Goal: Task Accomplishment & Management: Manage account settings

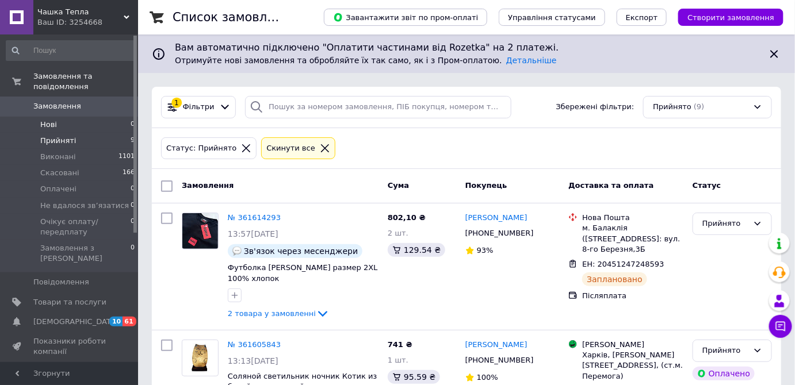
click at [66, 117] on li "Нові 0" at bounding box center [71, 125] width 142 height 16
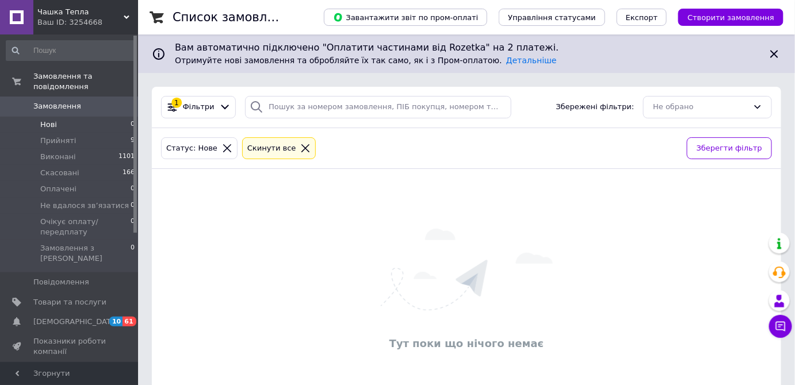
click at [51, 16] on span "Чашка Тепла" at bounding box center [80, 12] width 86 height 10
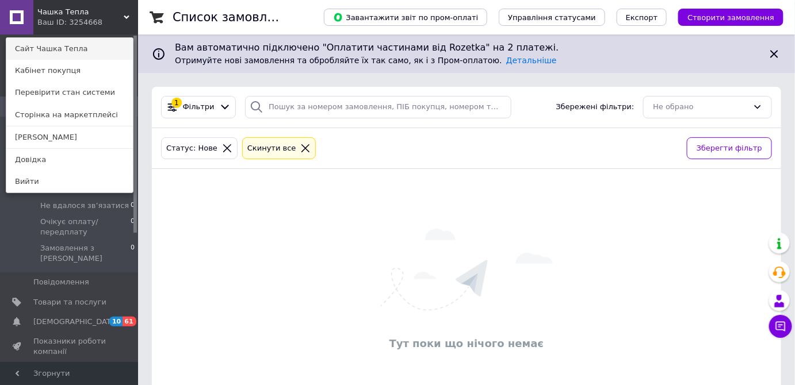
click at [50, 49] on link "Сайт Чашка Тепла" at bounding box center [69, 49] width 127 height 22
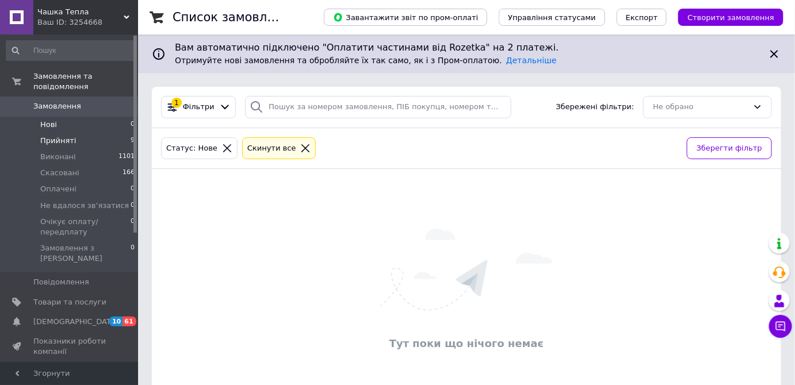
click at [79, 133] on li "Прийняті 9" at bounding box center [71, 141] width 142 height 16
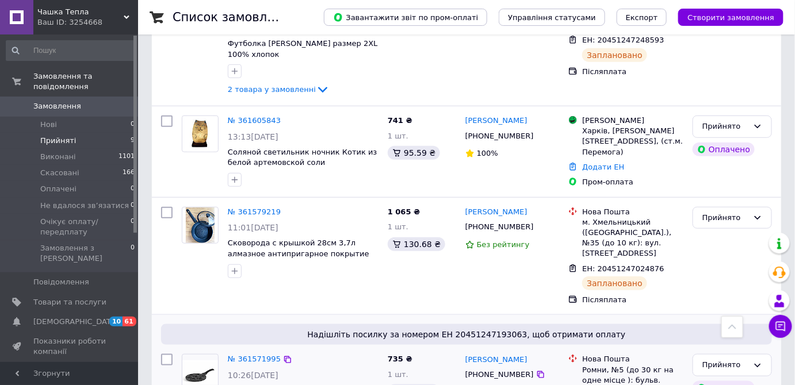
scroll to position [209, 0]
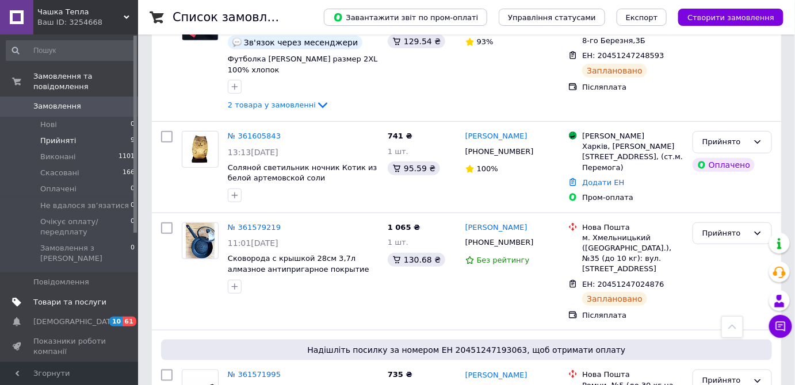
click at [73, 297] on span "Товари та послуги" at bounding box center [69, 302] width 73 height 10
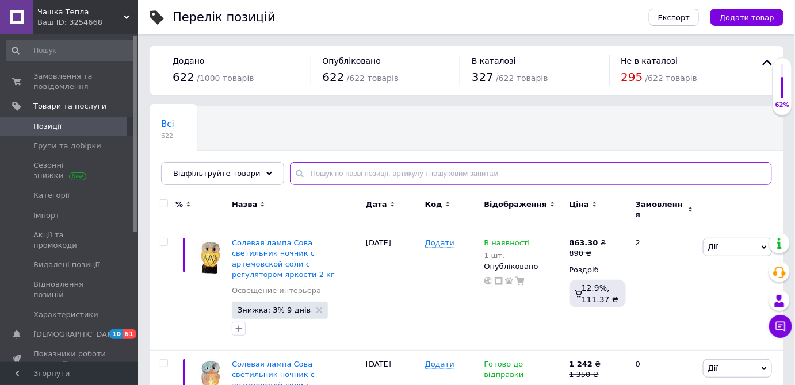
click at [316, 171] on input "text" at bounding box center [531, 173] width 482 height 23
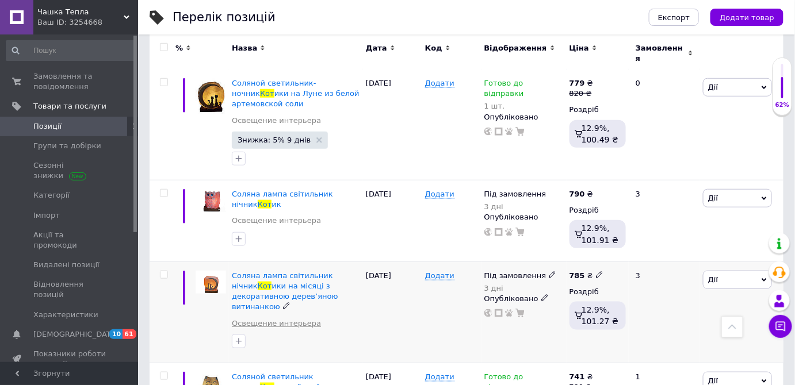
scroll to position [310, 0]
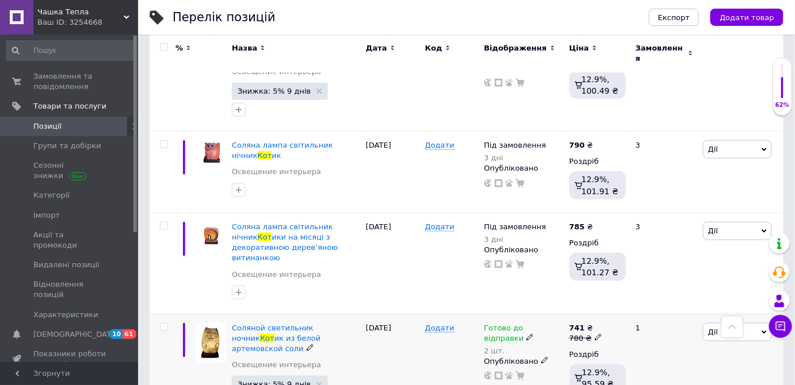
click at [595, 334] on icon at bounding box center [598, 337] width 7 height 7
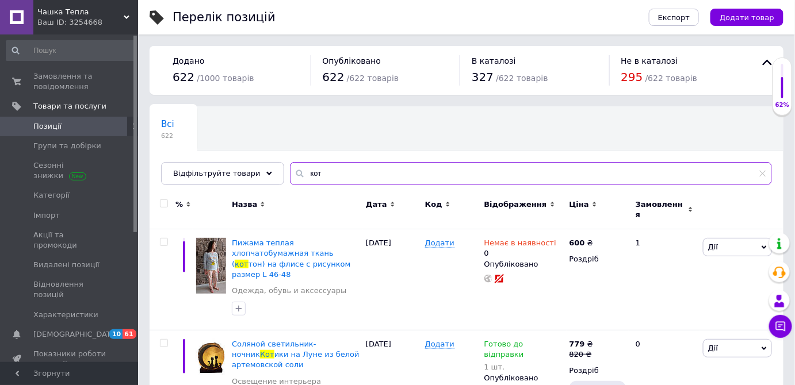
click at [336, 178] on input "кот" at bounding box center [531, 173] width 482 height 23
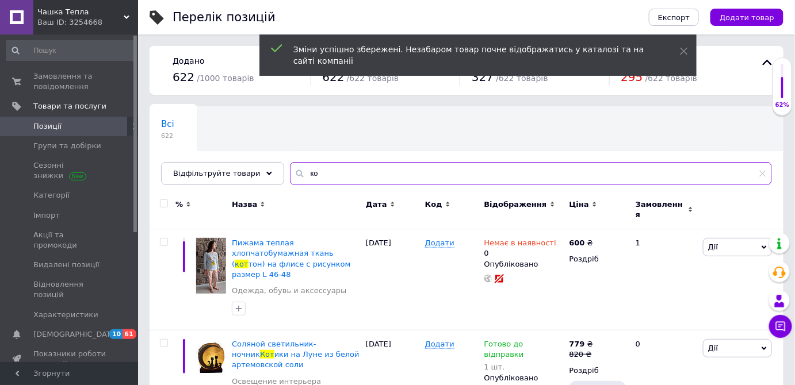
type input "к"
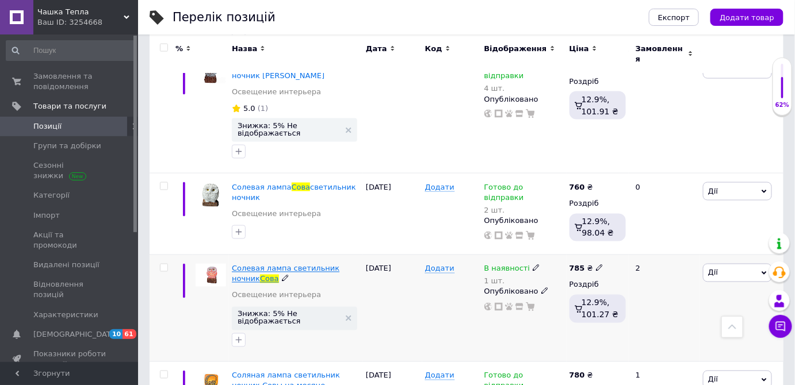
scroll to position [523, 0]
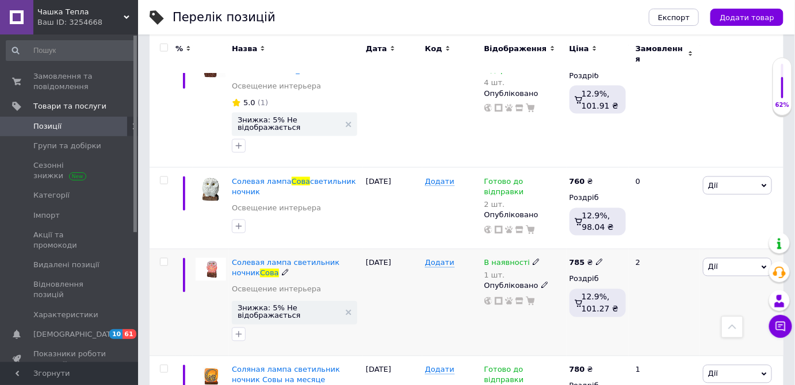
type input "сова"
click at [524, 258] on div "В наявності" at bounding box center [512, 263] width 56 height 10
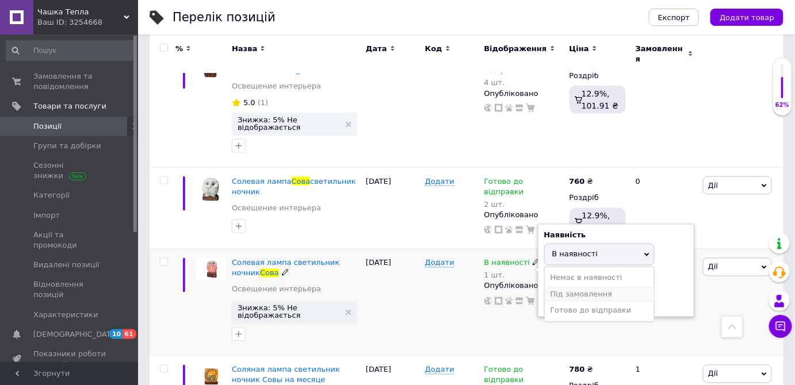
click at [581, 287] on li "Під замовлення" at bounding box center [599, 295] width 109 height 16
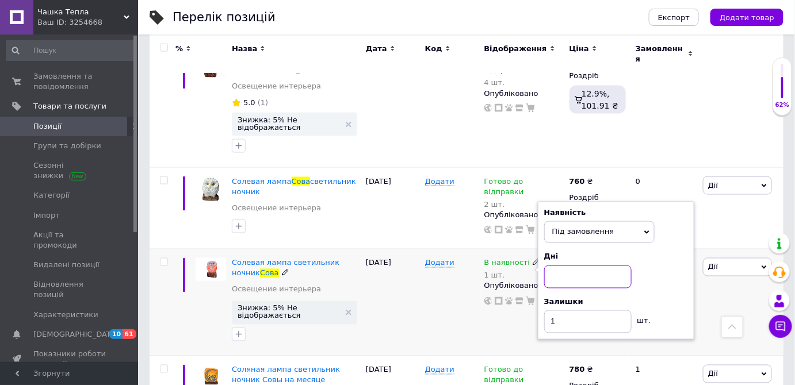
click at [556, 271] on input at bounding box center [587, 277] width 87 height 23
type input "3"
click at [552, 311] on input "1" at bounding box center [587, 322] width 87 height 23
click at [569, 315] on input "1" at bounding box center [587, 322] width 87 height 23
click at [712, 289] on div "[PERSON_NAME] Підняти на початок групи Копіювати Знижка Подарунок Супутні Прихо…" at bounding box center [741, 303] width 83 height 107
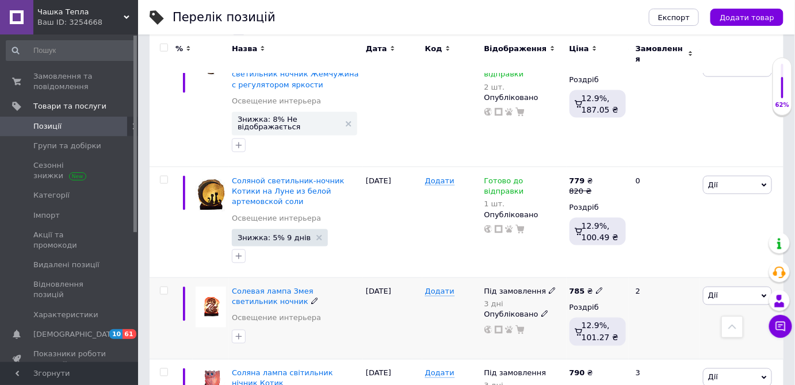
scroll to position [1939, 0]
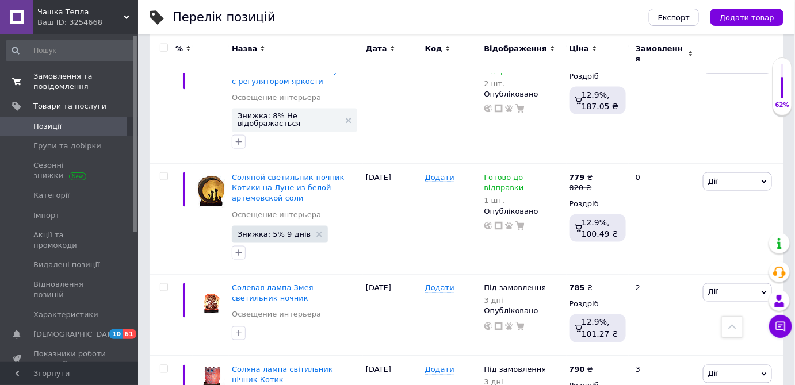
click at [49, 82] on span "Замовлення та повідомлення" at bounding box center [69, 81] width 73 height 21
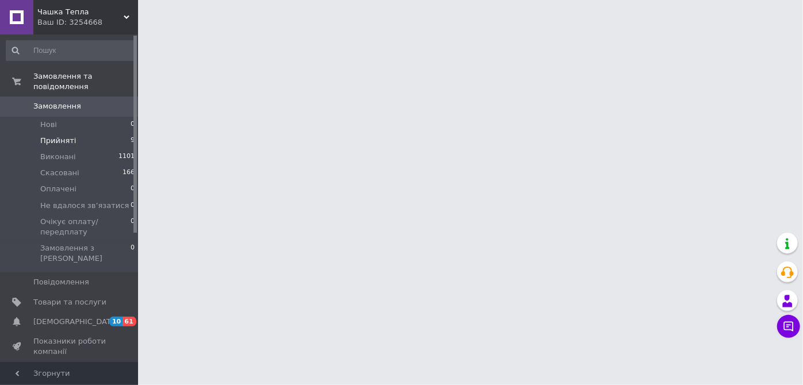
click at [61, 136] on span "Прийняті" at bounding box center [58, 141] width 36 height 10
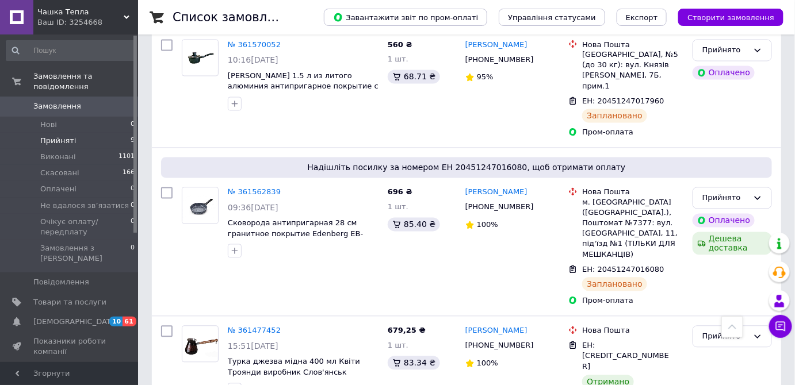
scroll to position [732, 0]
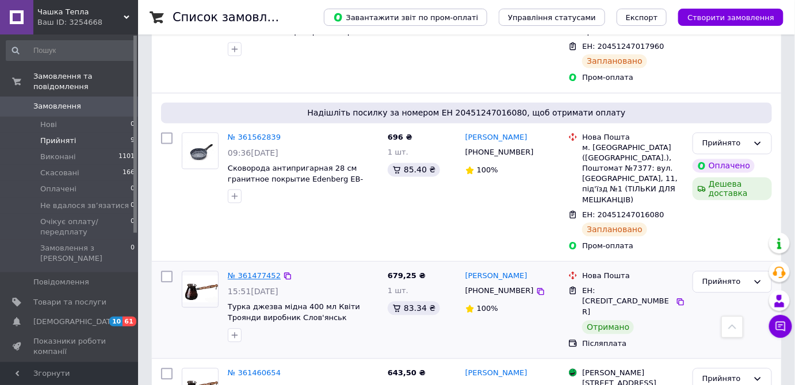
click at [262, 272] on link "№ 361477452" at bounding box center [254, 276] width 53 height 9
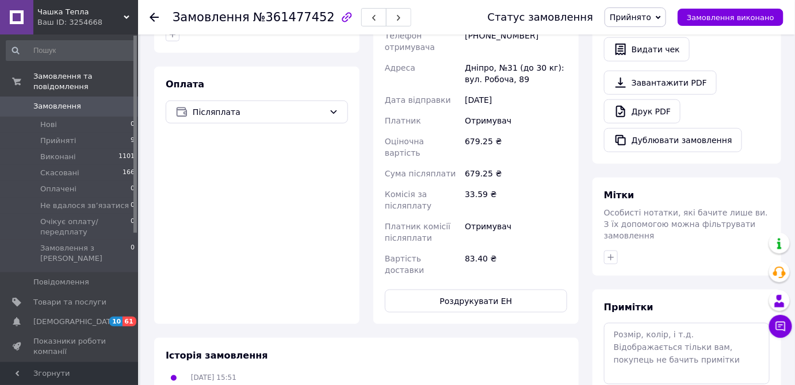
scroll to position [366, 0]
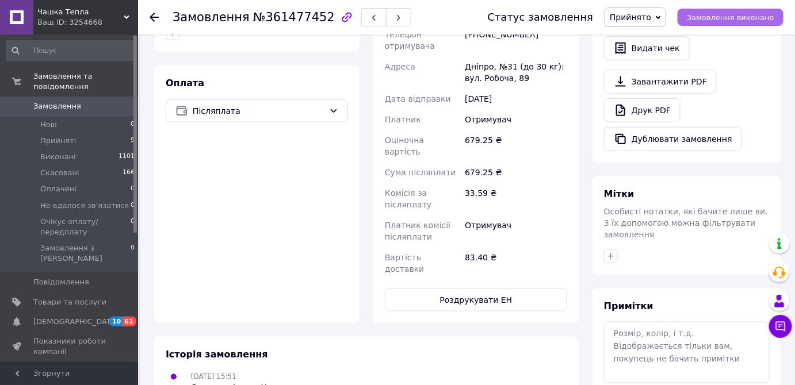
click at [760, 18] on span "Замовлення виконано" at bounding box center [730, 17] width 87 height 9
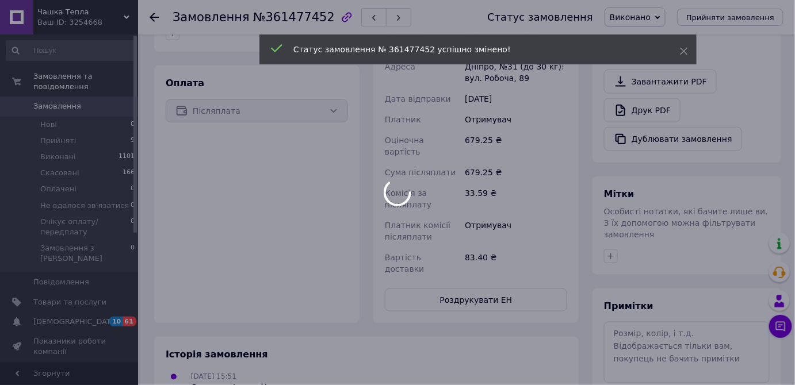
click at [154, 12] on div at bounding box center [397, 192] width 795 height 385
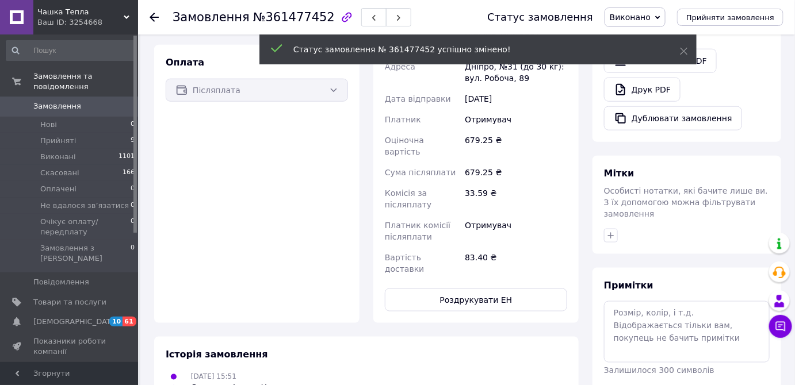
scroll to position [345, 0]
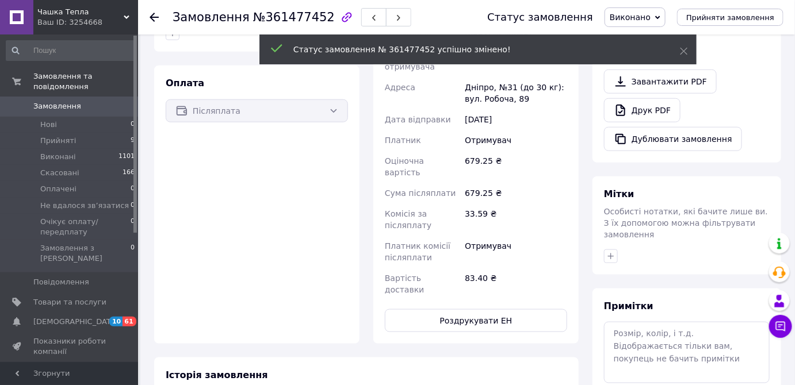
click at [148, 6] on div "Замовлення №361477452 Статус замовлення Виконано Прийнято Скасовано Оплачено Не…" at bounding box center [466, 17] width 657 height 35
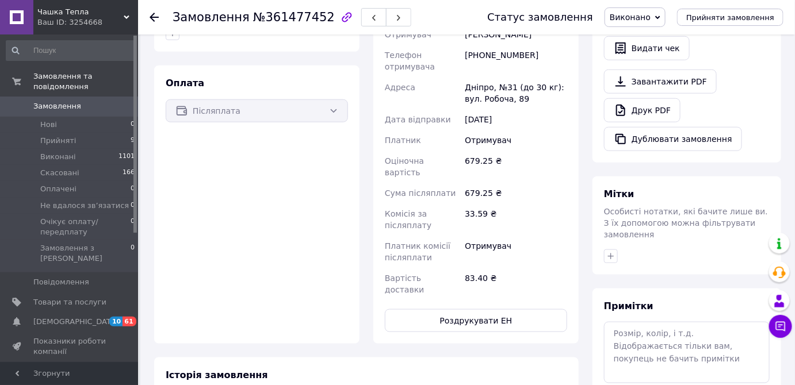
click at [155, 18] on icon at bounding box center [154, 17] width 9 height 9
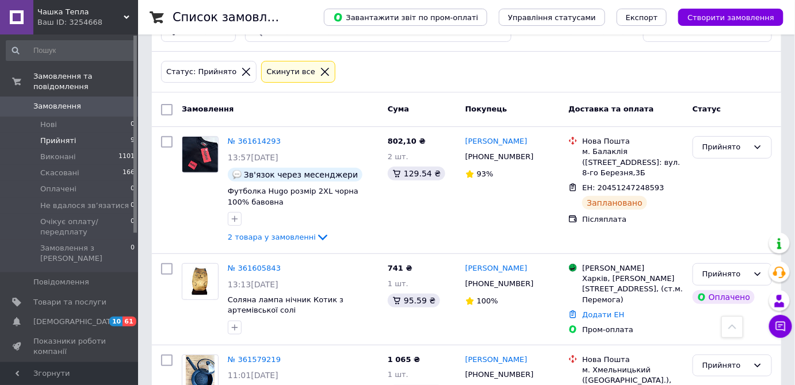
scroll to position [41, 0]
